Goal: Book appointment/travel/reservation

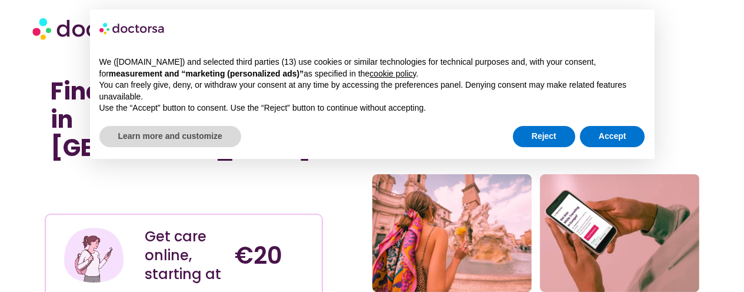
scroll to position [59, 0]
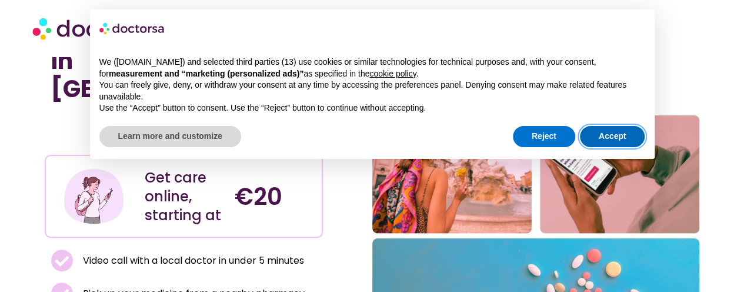
click at [590, 132] on button "Accept" at bounding box center [612, 136] width 65 height 21
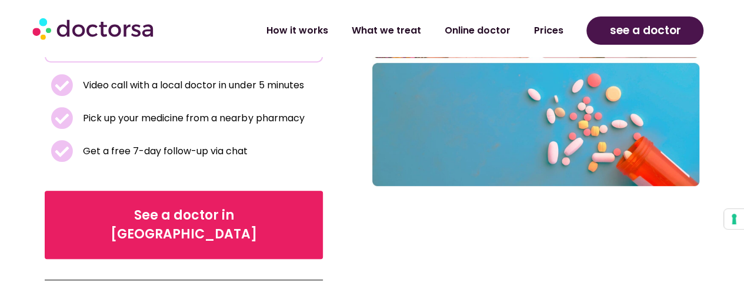
scroll to position [235, 0]
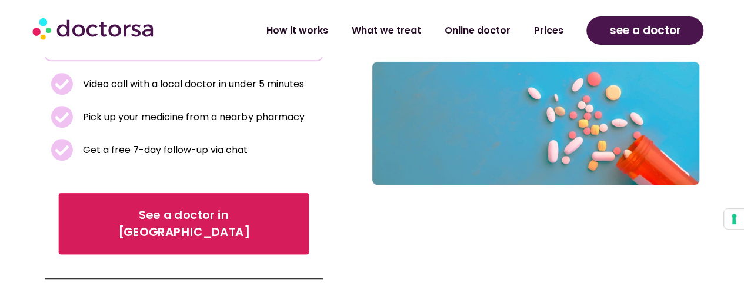
click at [147, 207] on span "See a doctor in Italy" at bounding box center [184, 224] width 218 height 34
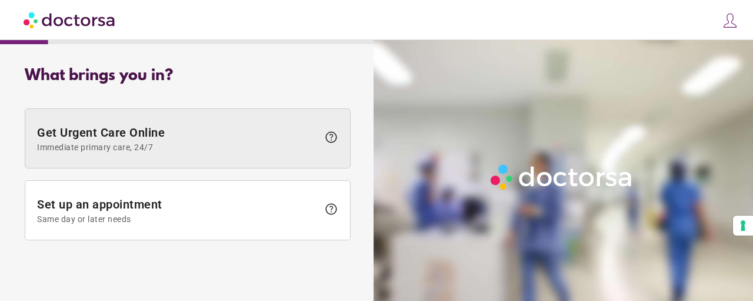
click at [194, 147] on span "Immediate primary care, 24/7" at bounding box center [177, 146] width 281 height 9
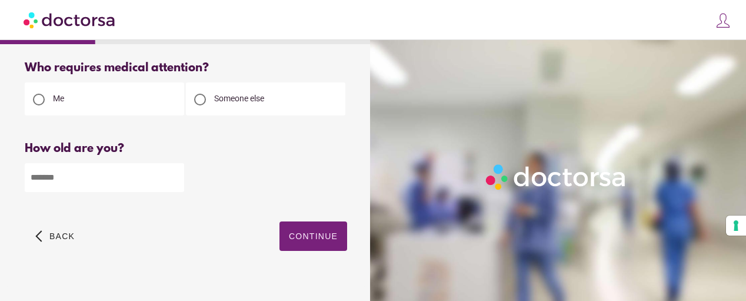
scroll to position [22, 0]
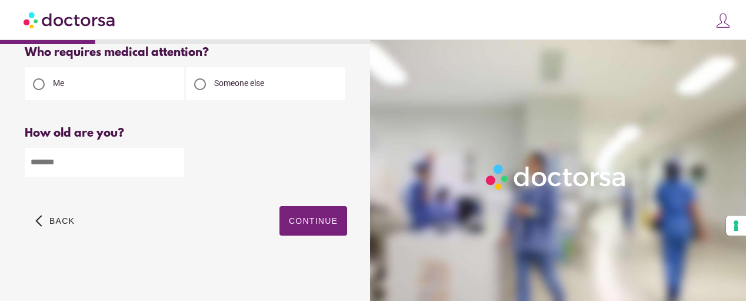
click at [127, 167] on input "number" at bounding box center [104, 162] width 159 height 29
type input "**"
click at [308, 222] on span "Continue" at bounding box center [313, 220] width 49 height 9
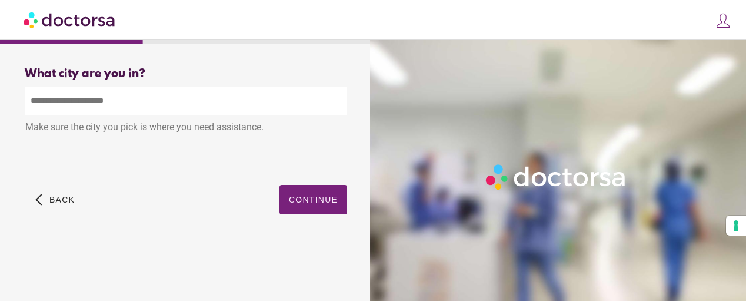
scroll to position [0, 0]
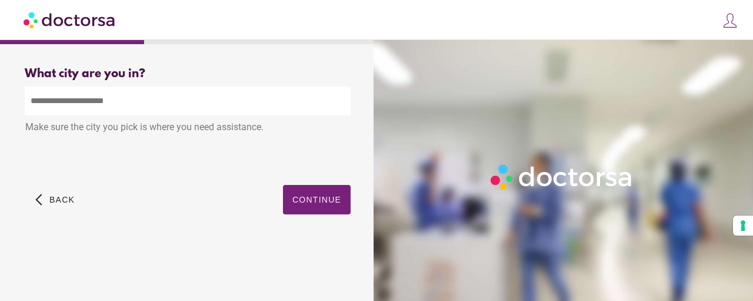
click at [144, 98] on input "text" at bounding box center [188, 100] width 326 height 29
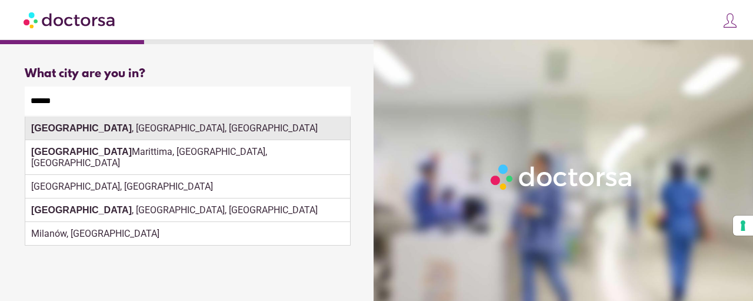
click at [93, 132] on div "[GEOGRAPHIC_DATA] , [GEOGRAPHIC_DATA], [GEOGRAPHIC_DATA]" at bounding box center [187, 129] width 325 height 24
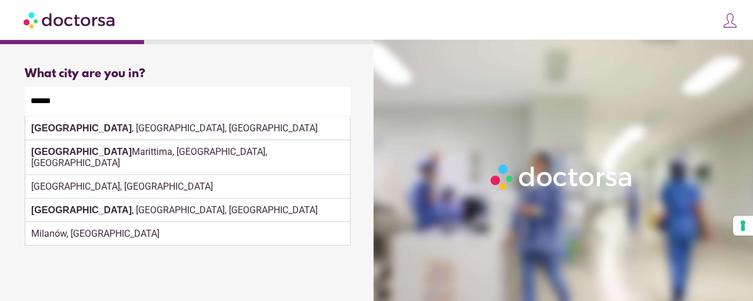
type input "**********"
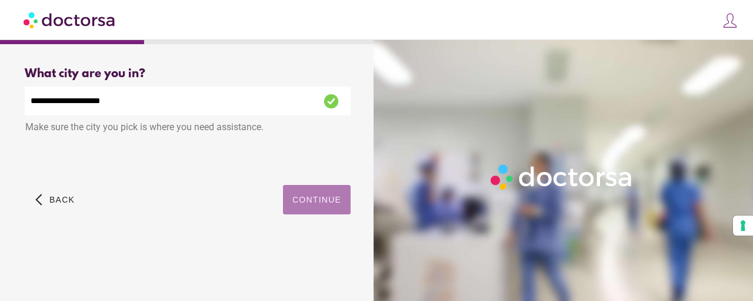
click at [320, 204] on span "Continue" at bounding box center [316, 199] width 49 height 9
